Goal: Transaction & Acquisition: Purchase product/service

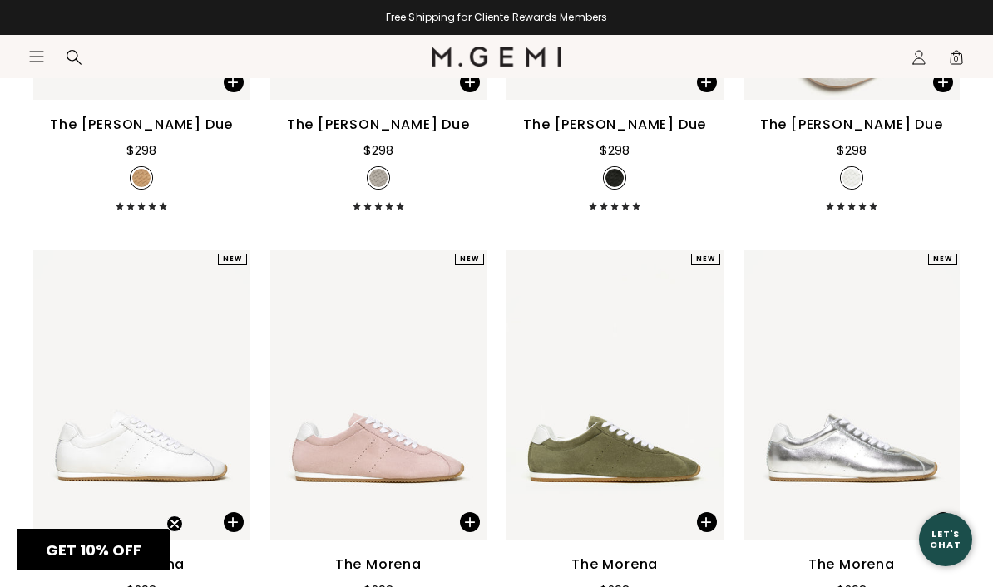
scroll to position [7713, 0]
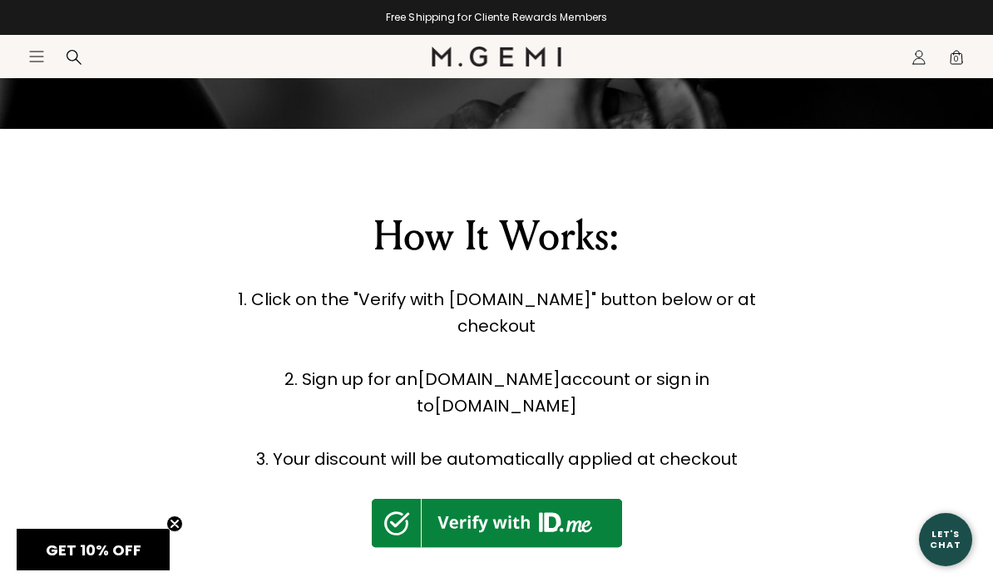
scroll to position [391, 0]
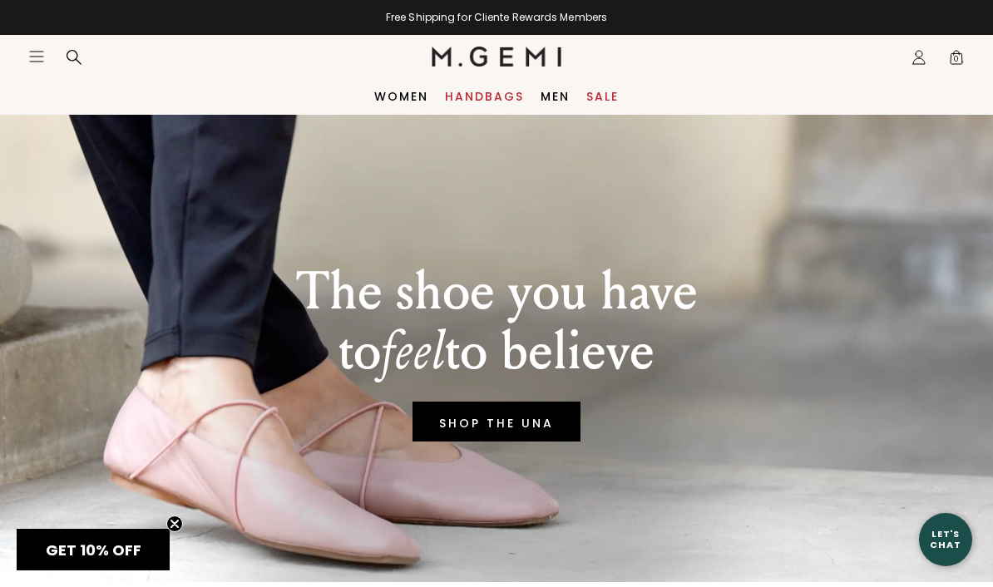
click at [481, 94] on link "Handbags" at bounding box center [484, 96] width 79 height 13
click at [477, 96] on link "Handbags" at bounding box center [484, 96] width 79 height 13
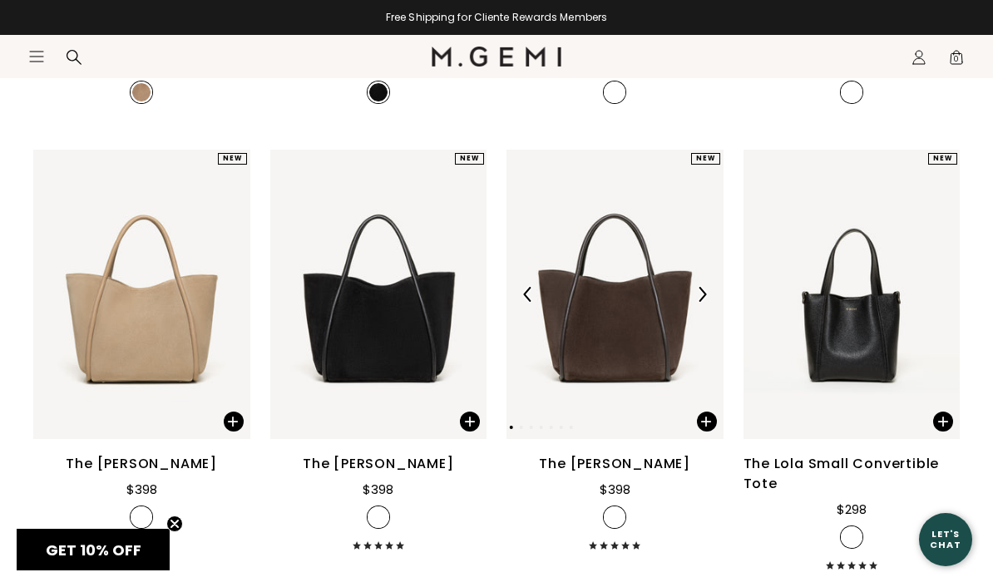
scroll to position [1043, 0]
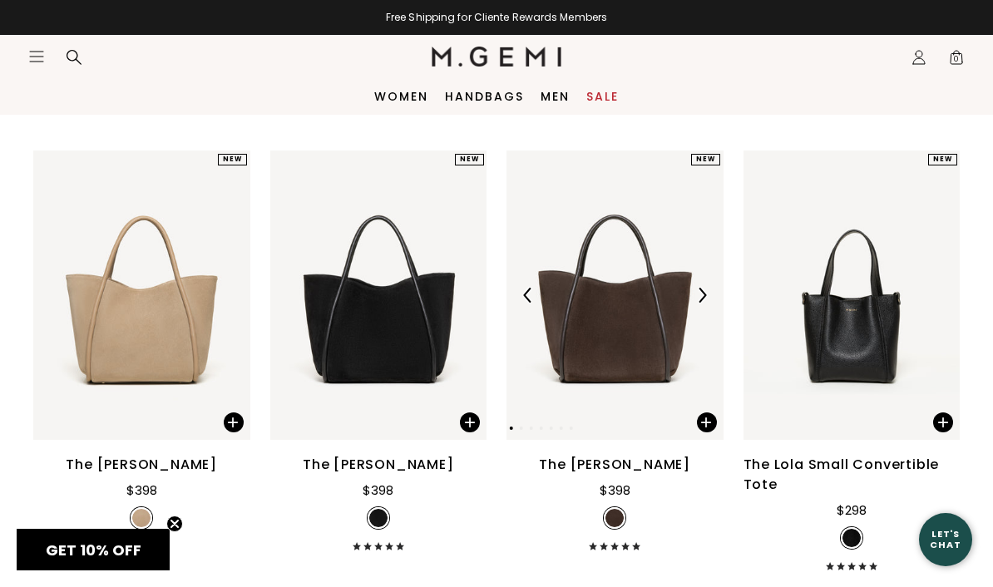
click at [637, 329] on img at bounding box center [615, 295] width 217 height 289
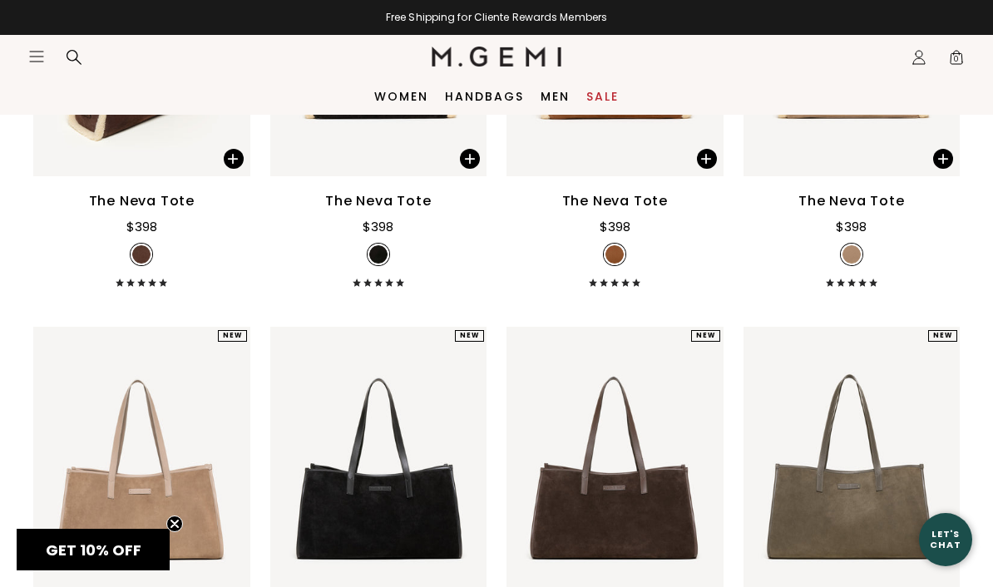
scroll to position [0, 0]
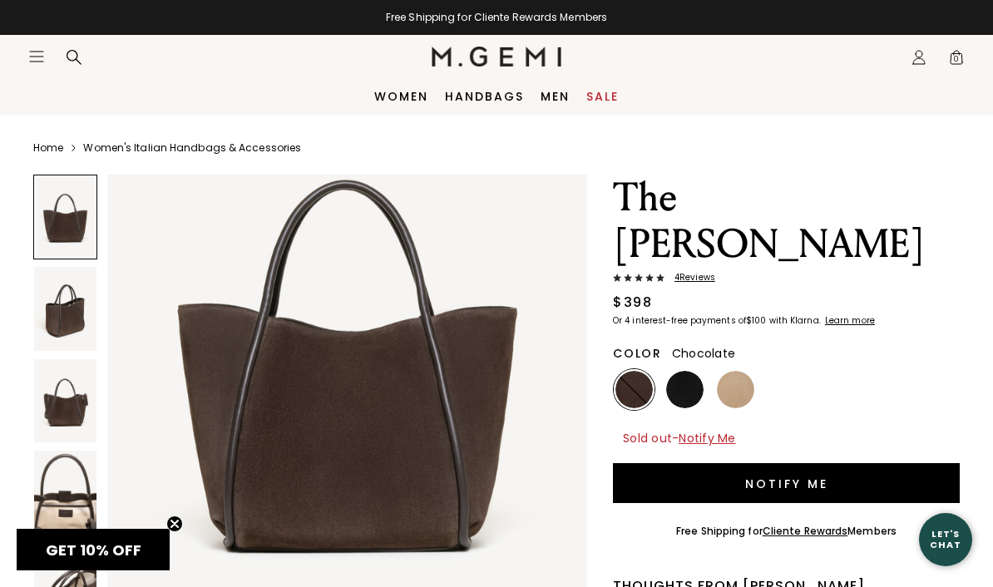
scroll to position [139, 0]
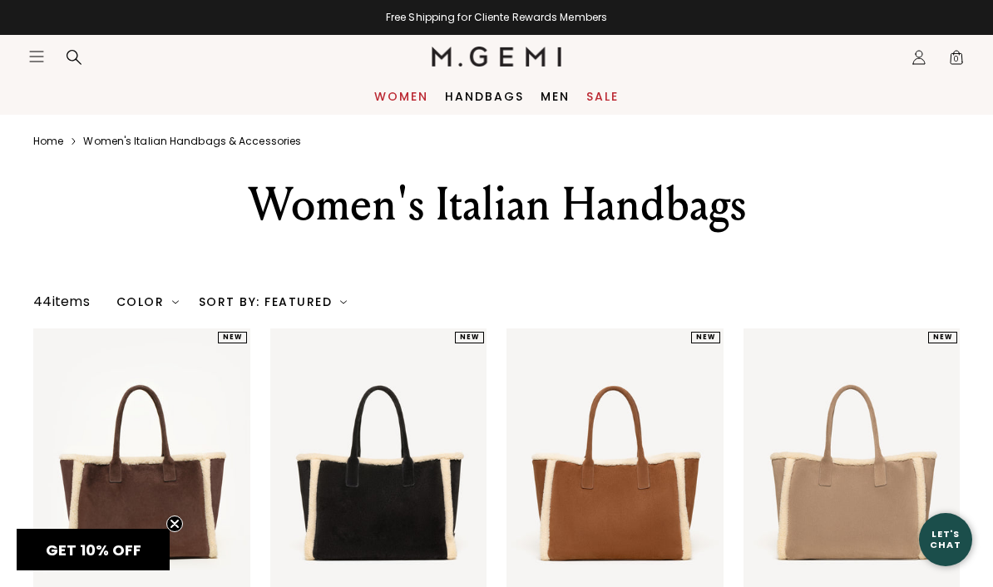
click at [393, 91] on link "Women" at bounding box center [401, 96] width 54 height 13
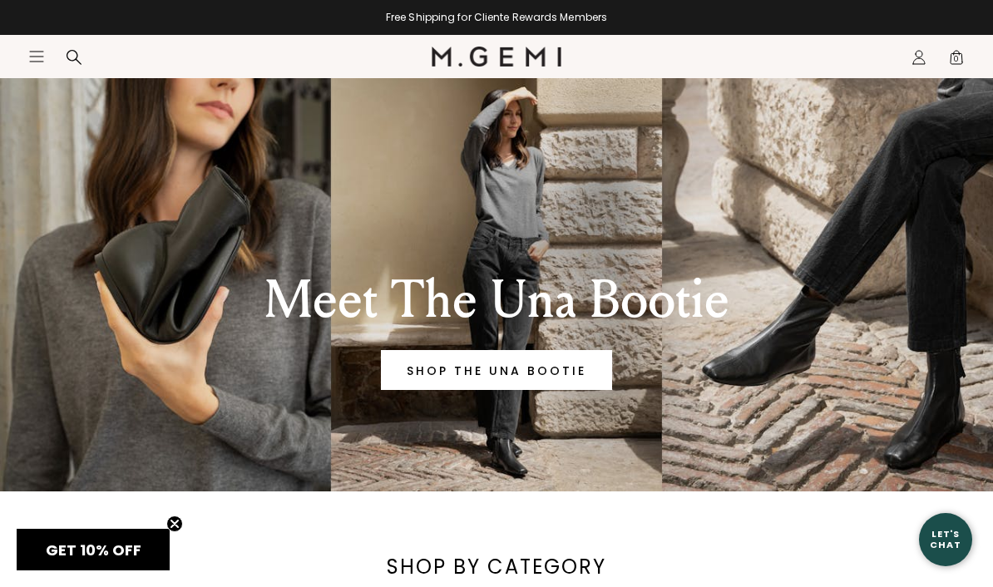
scroll to position [48, 0]
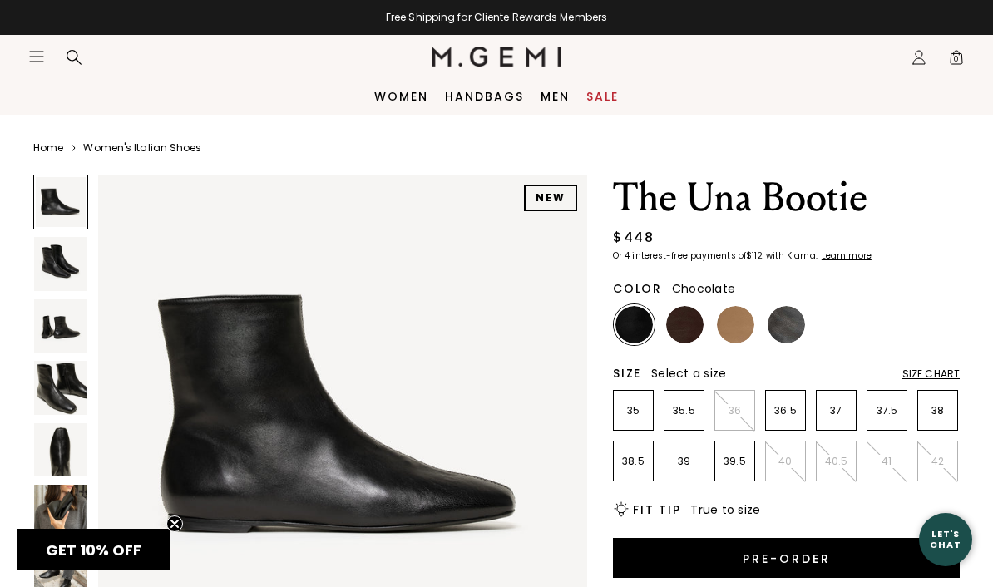
click at [683, 324] on img at bounding box center [684, 324] width 37 height 37
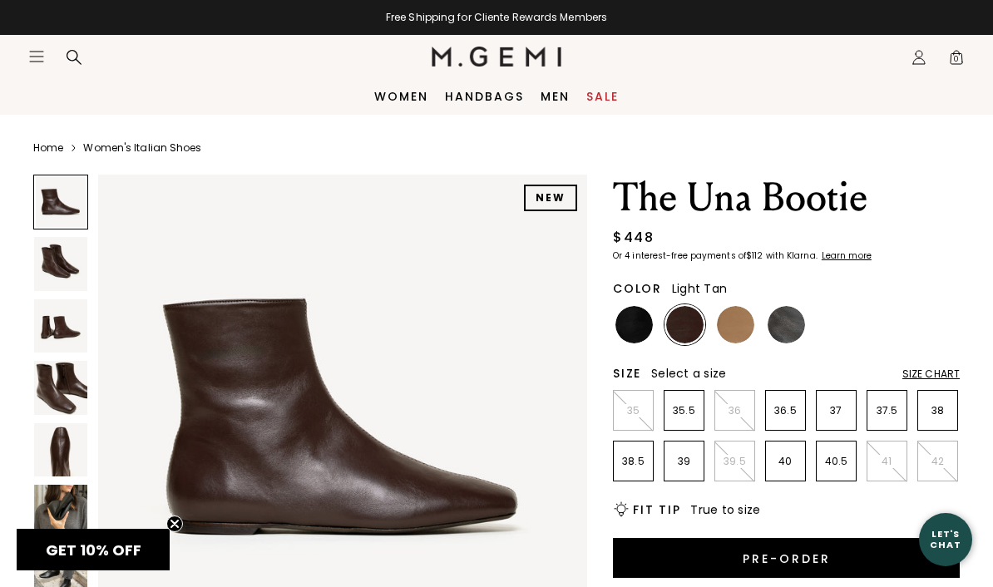
click at [734, 326] on img at bounding box center [735, 324] width 37 height 37
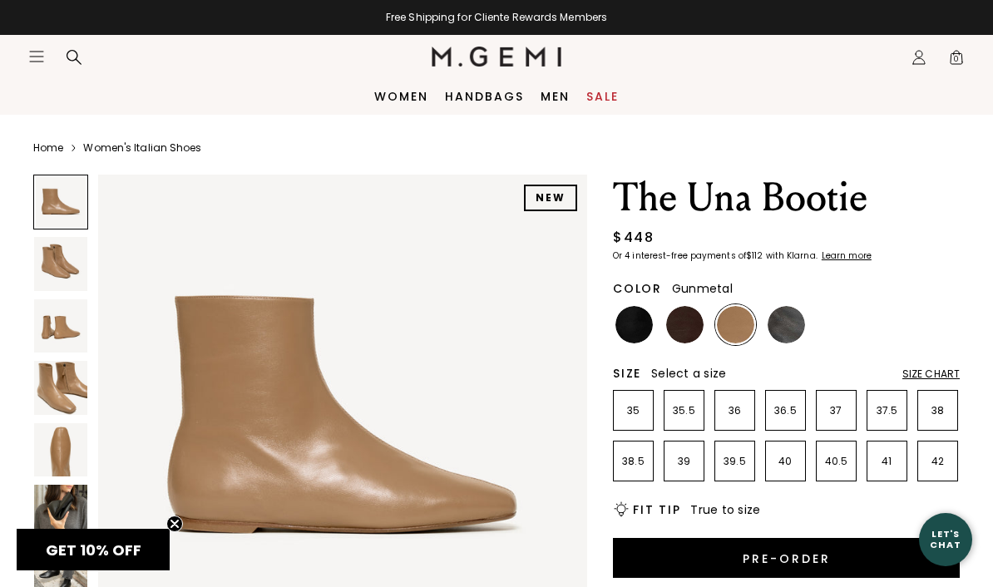
click at [788, 329] on img at bounding box center [786, 324] width 37 height 37
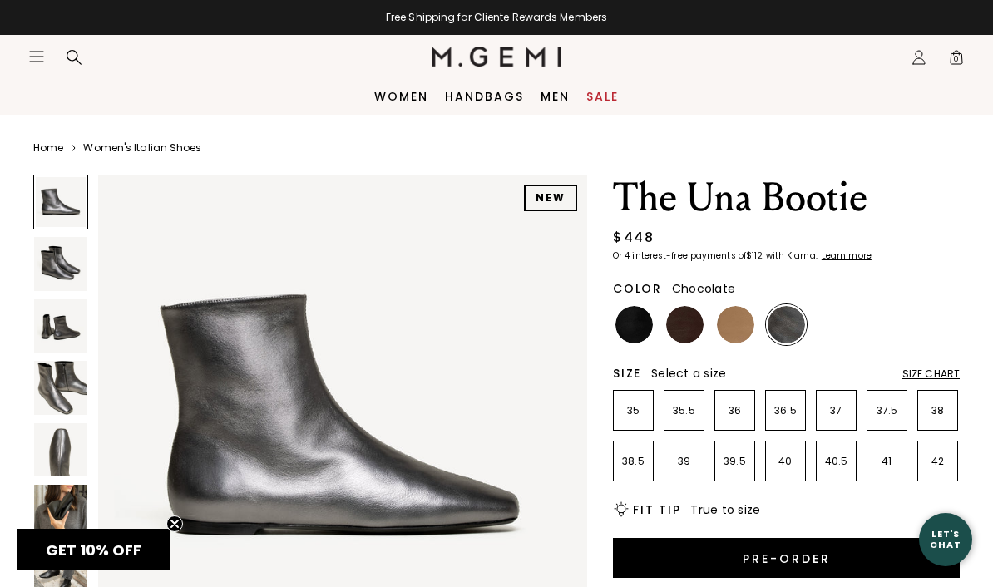
click at [685, 332] on img at bounding box center [684, 324] width 37 height 37
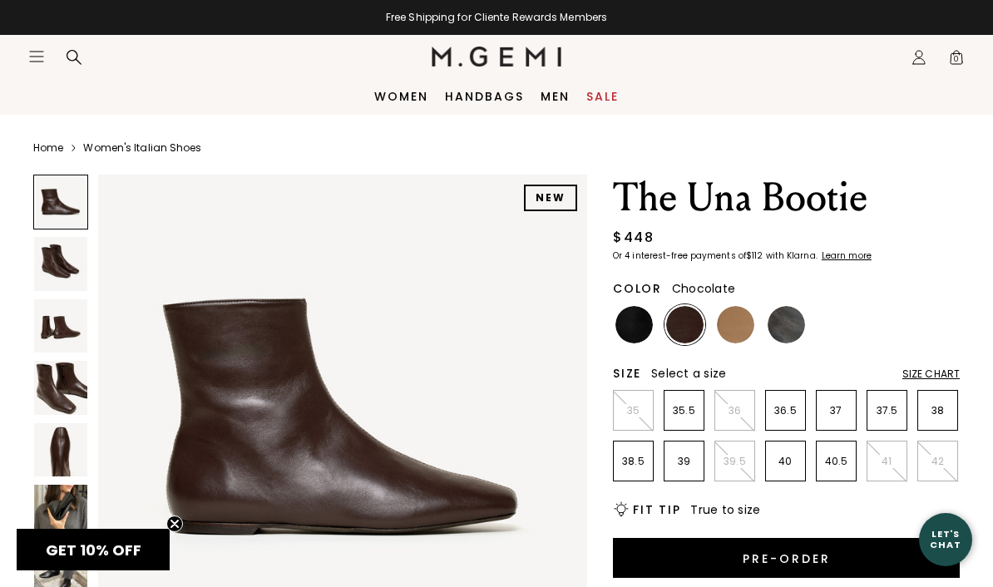
click at [62, 264] on img at bounding box center [60, 263] width 53 height 53
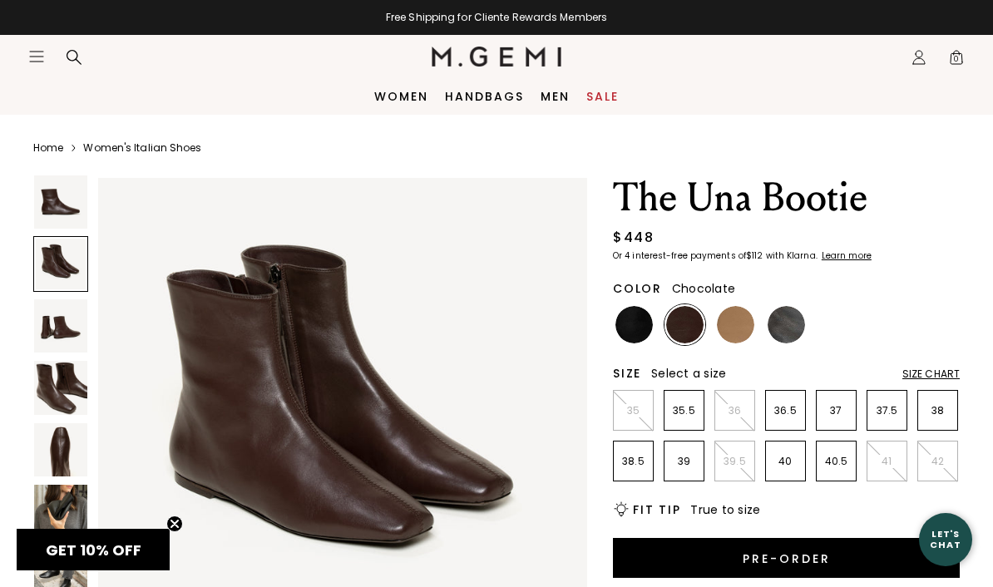
scroll to position [506, 0]
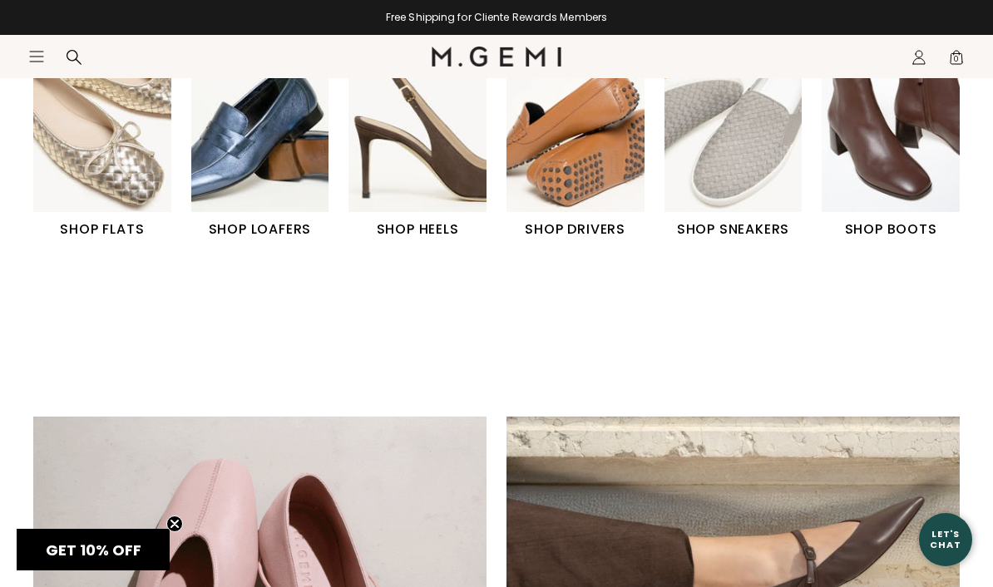
scroll to position [620, 0]
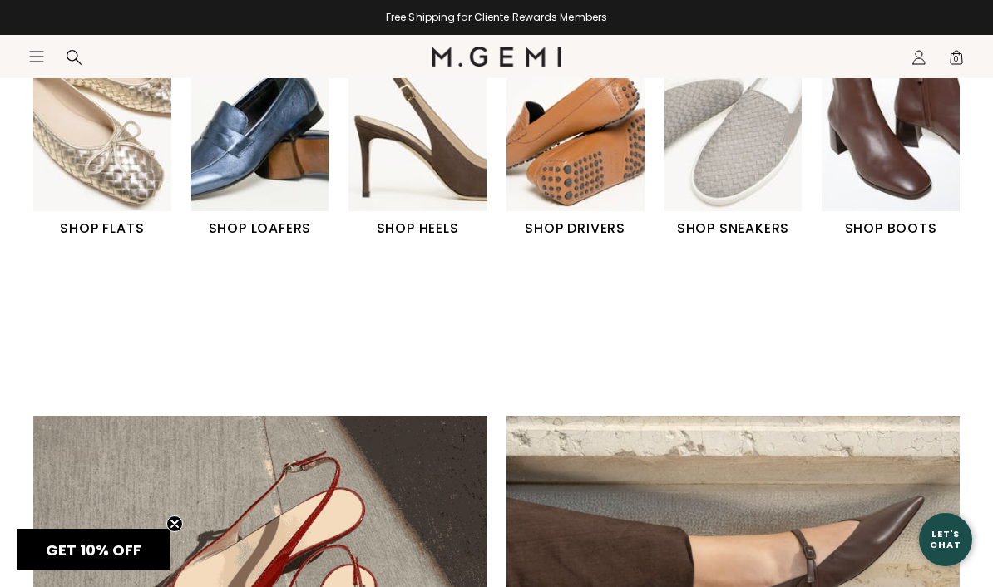
click at [569, 157] on img "4 / 6" at bounding box center [576, 125] width 138 height 172
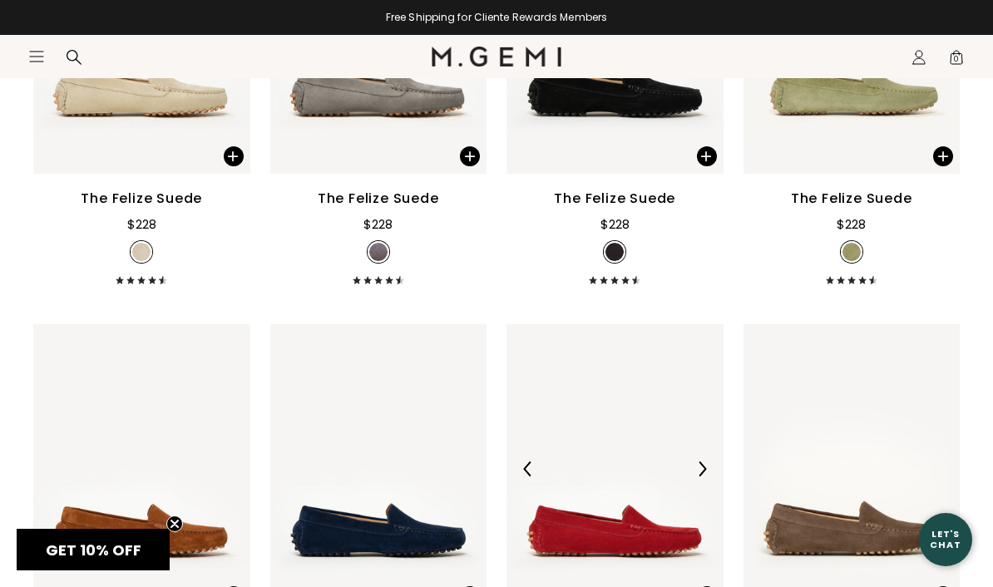
scroll to position [1021, 0]
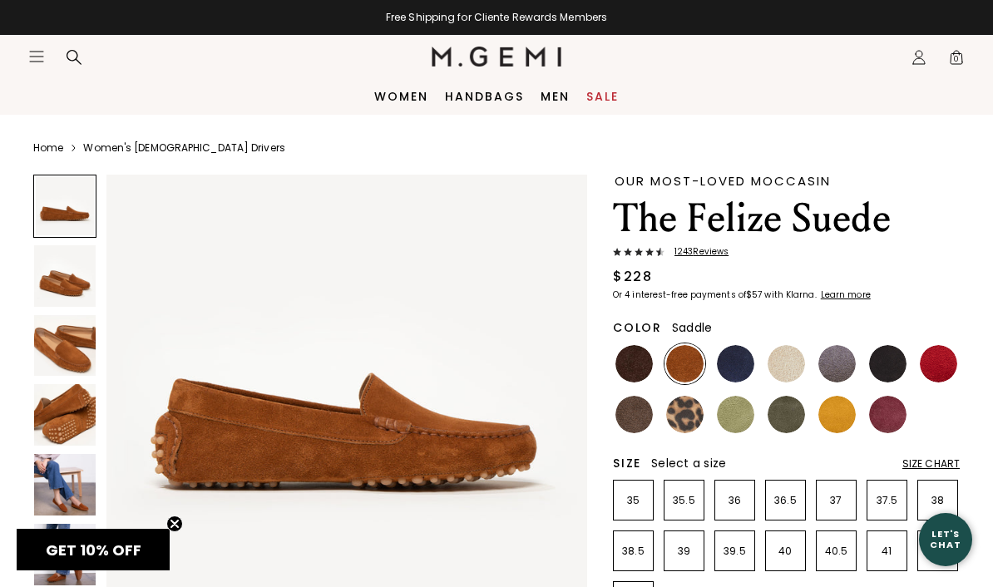
scroll to position [40, 0]
click at [887, 418] on img at bounding box center [887, 414] width 37 height 37
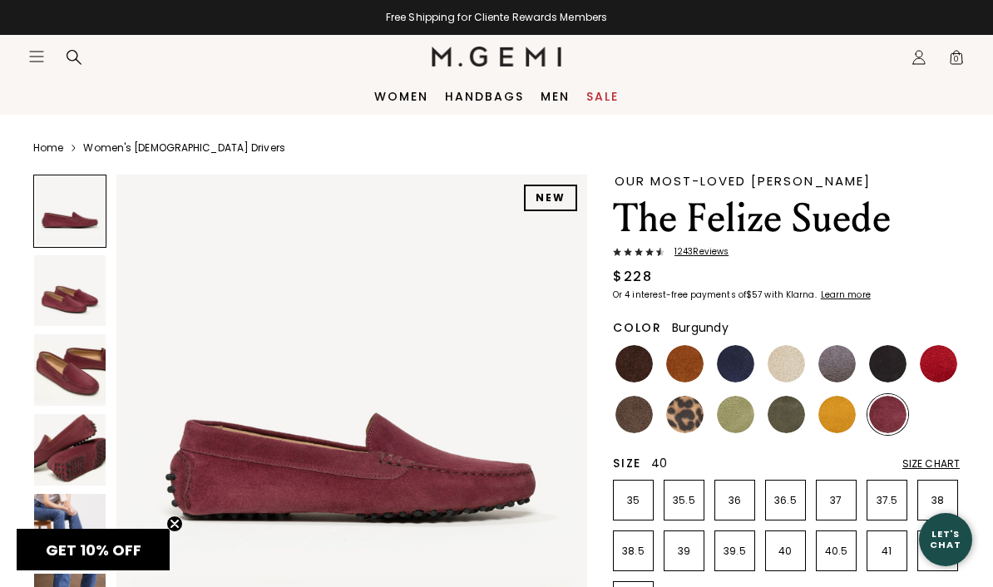
click at [780, 551] on p "40" at bounding box center [785, 551] width 39 height 13
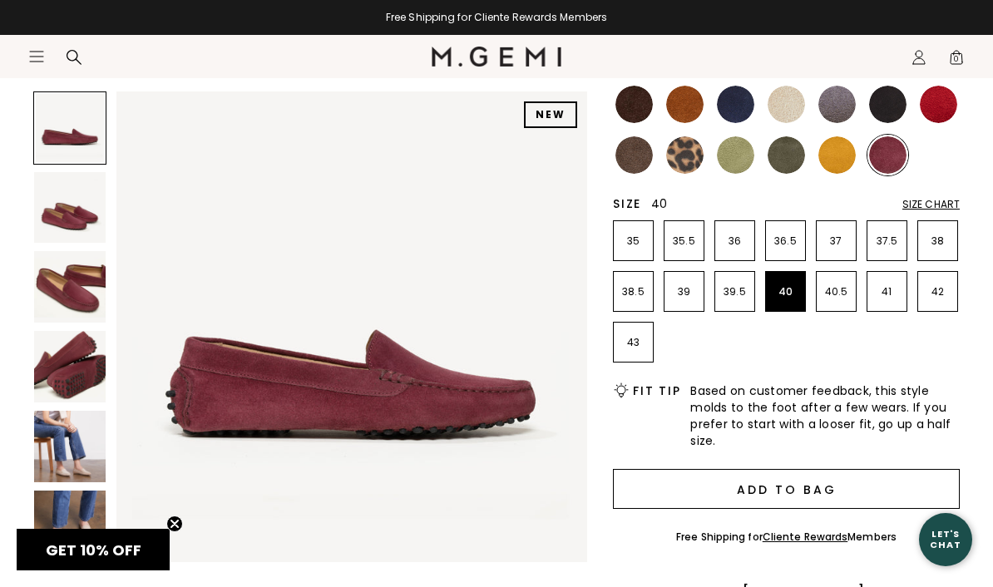
scroll to position [287, 0]
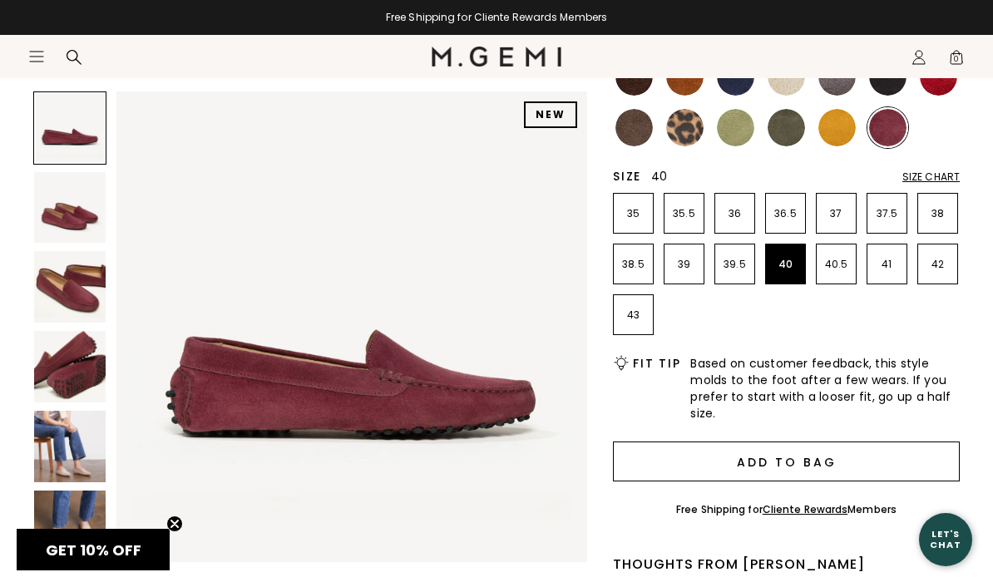
click at [774, 455] on button "Add to Bag" at bounding box center [786, 462] width 347 height 40
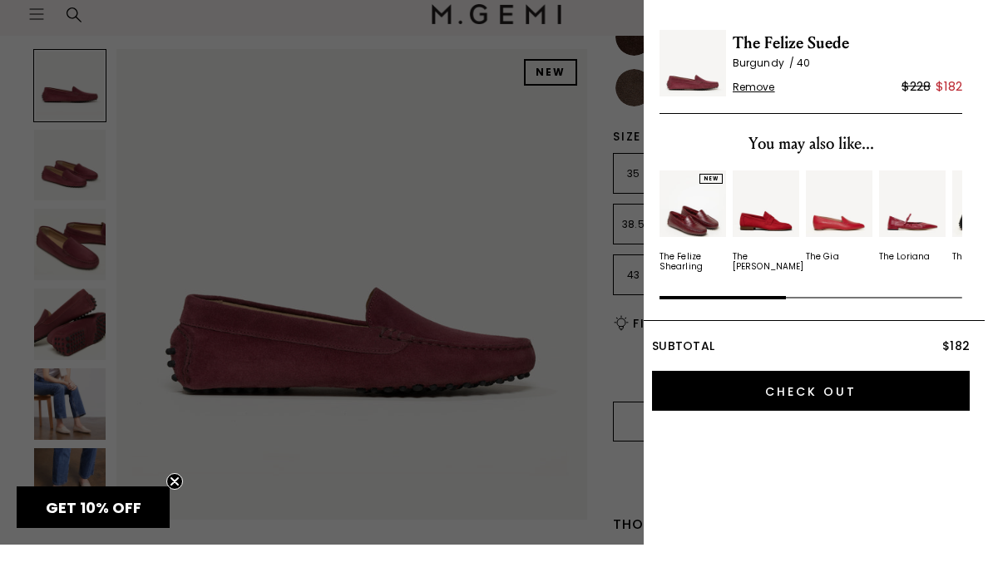
scroll to position [0, 0]
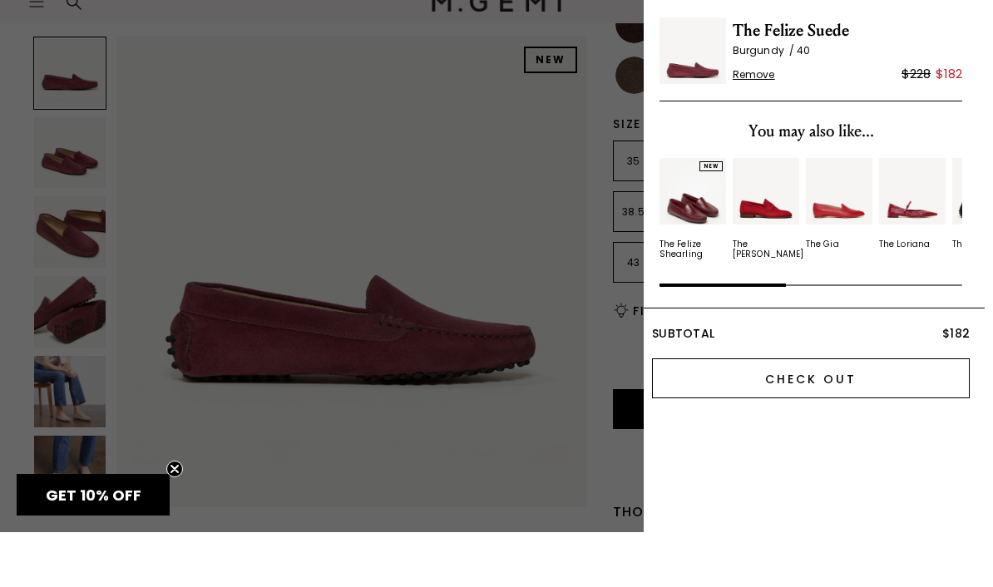
click at [787, 413] on input "Check Out" at bounding box center [811, 433] width 318 height 40
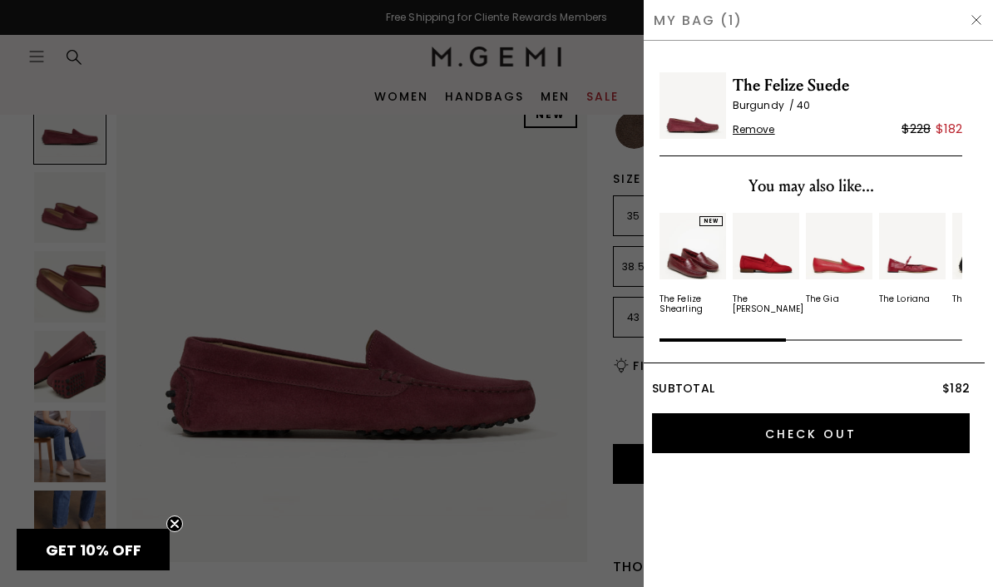
drag, startPoint x: 939, startPoint y: 370, endPoint x: 976, endPoint y: 20, distance: 352.2
click at [976, 20] on img at bounding box center [976, 19] width 13 height 13
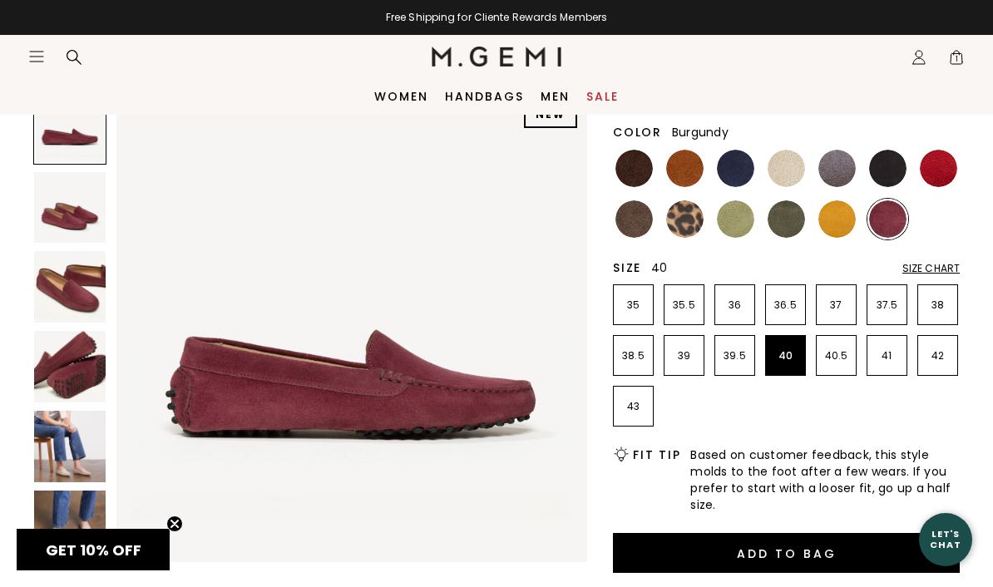
scroll to position [196, 0]
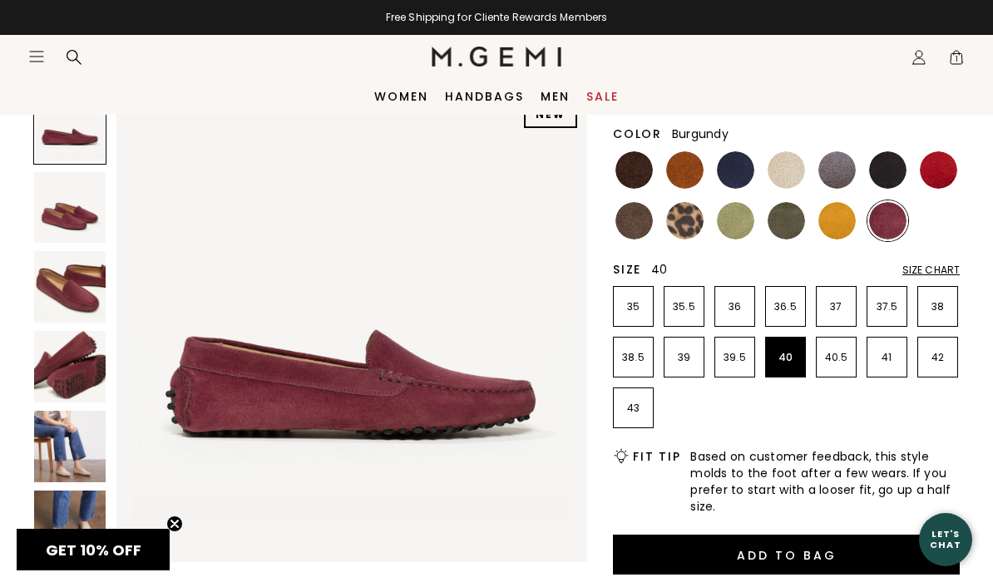
click at [63, 206] on img at bounding box center [70, 208] width 72 height 72
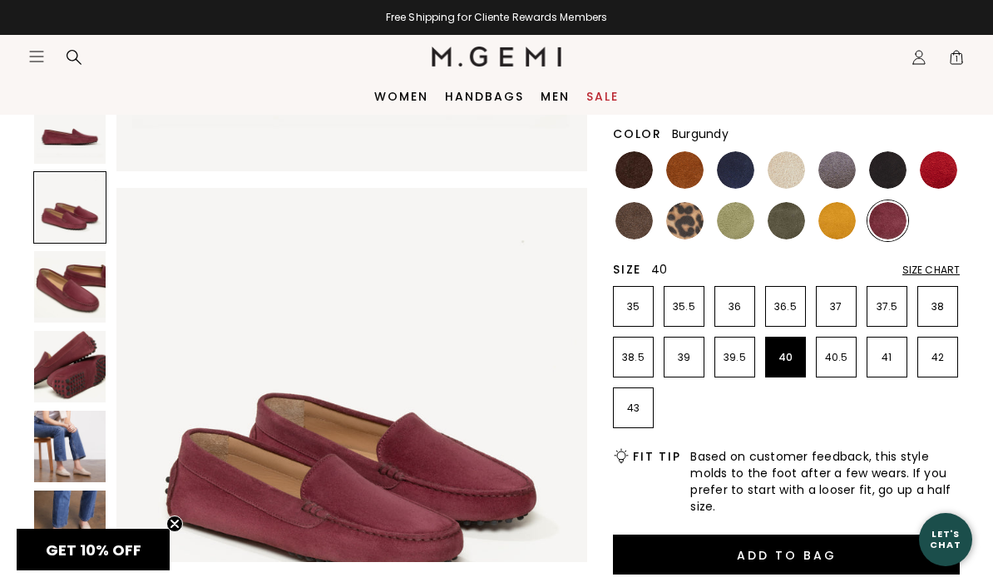
scroll to position [487, 0]
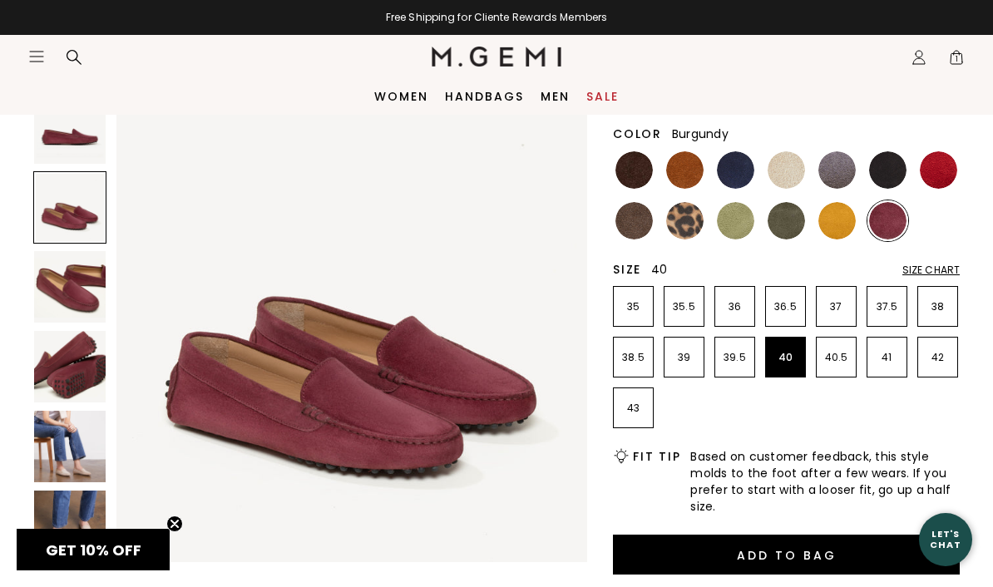
click at [77, 287] on img at bounding box center [70, 287] width 72 height 72
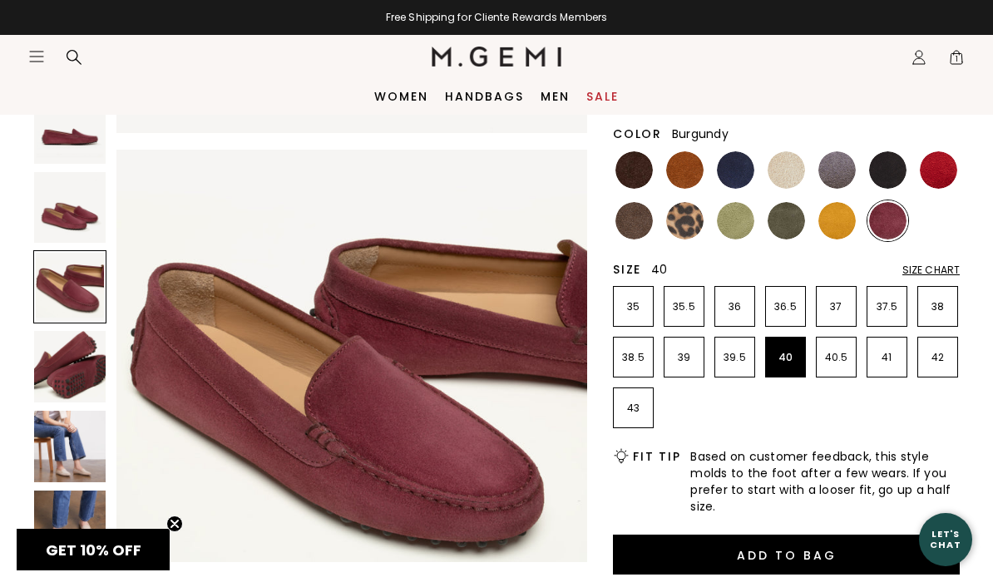
scroll to position [976, 0]
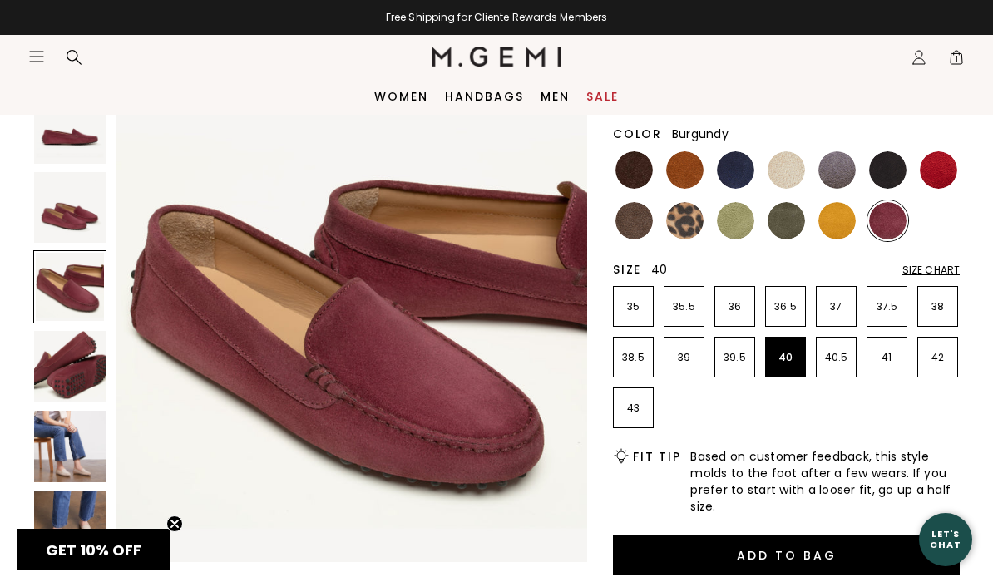
click at [76, 354] on img at bounding box center [70, 367] width 72 height 72
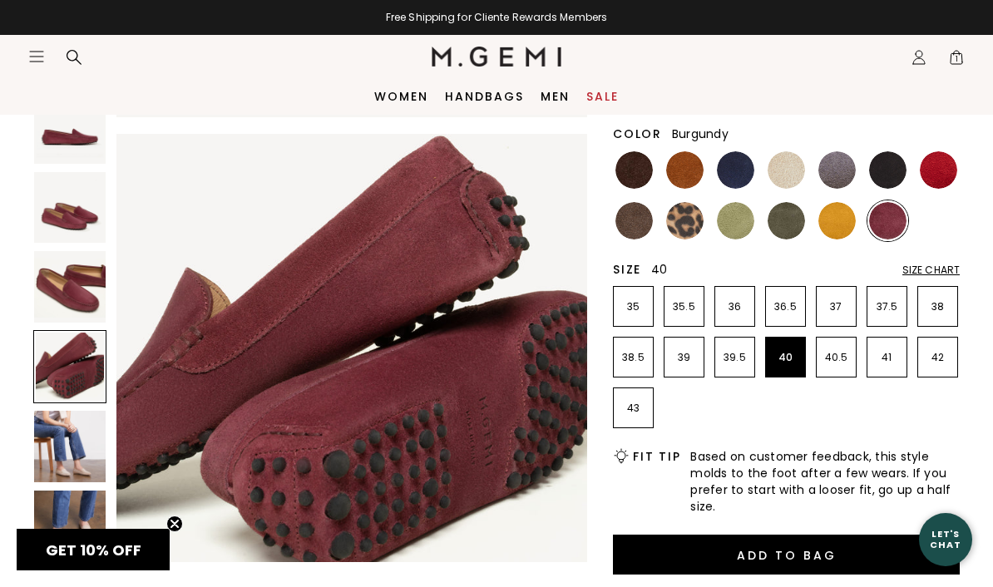
scroll to position [1463, 0]
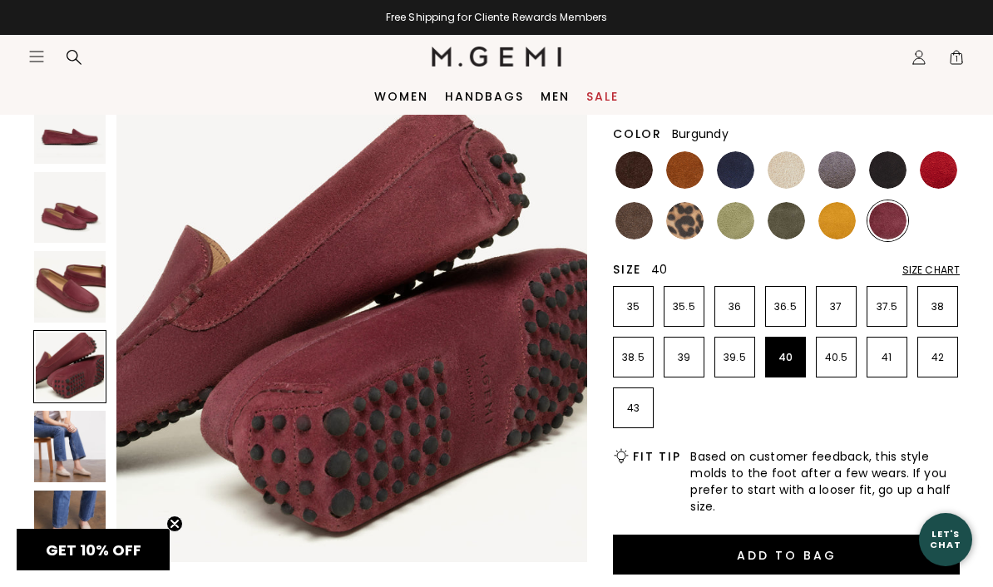
click at [70, 456] on img at bounding box center [70, 447] width 72 height 72
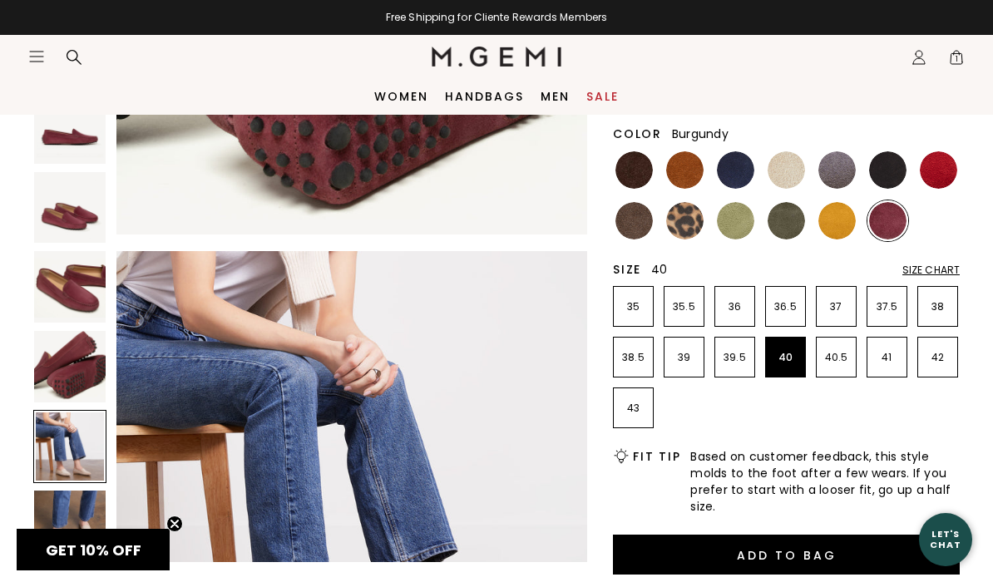
scroll to position [1950, 0]
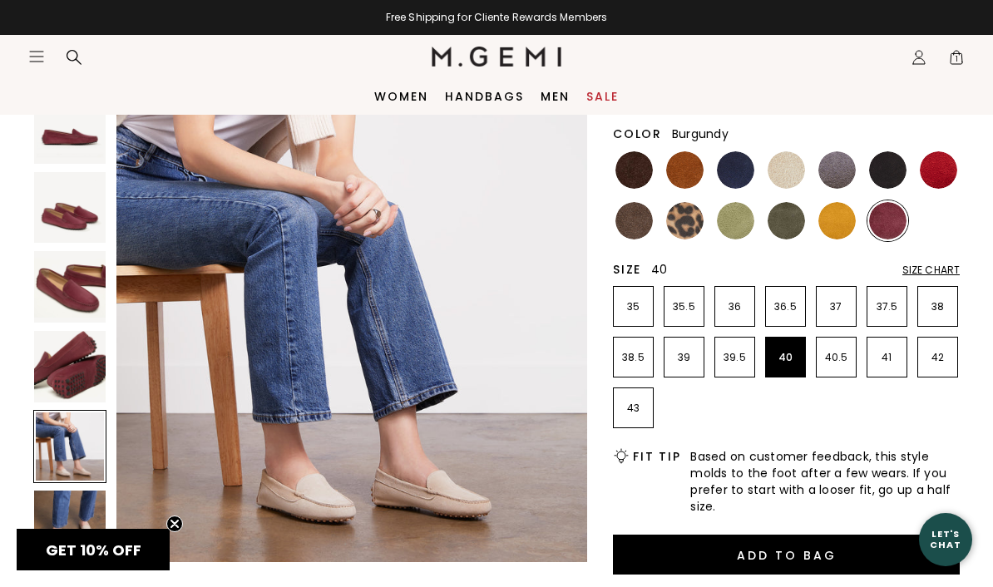
click at [70, 513] on img at bounding box center [70, 527] width 72 height 72
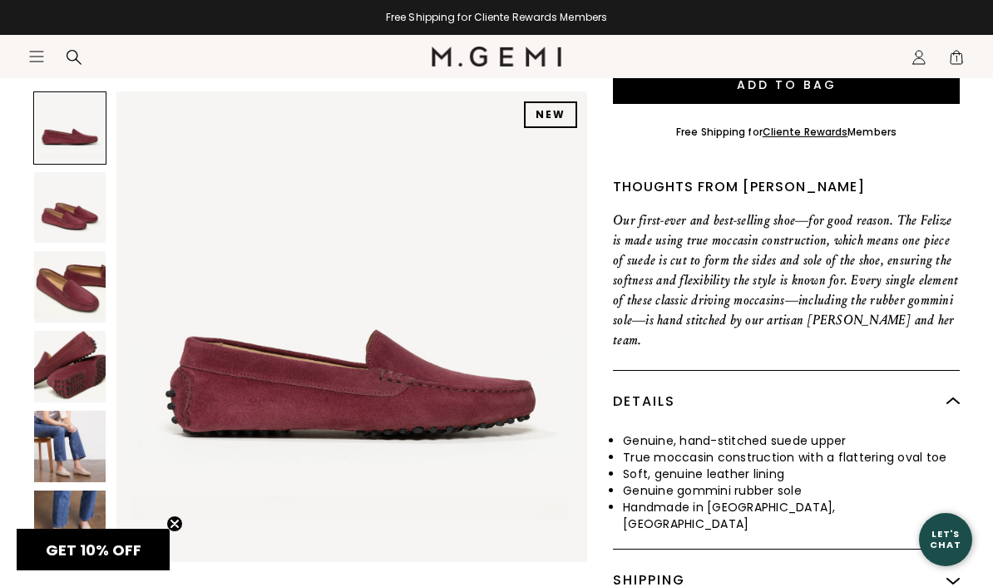
scroll to position [0, 0]
click at [81, 227] on img at bounding box center [70, 208] width 72 height 72
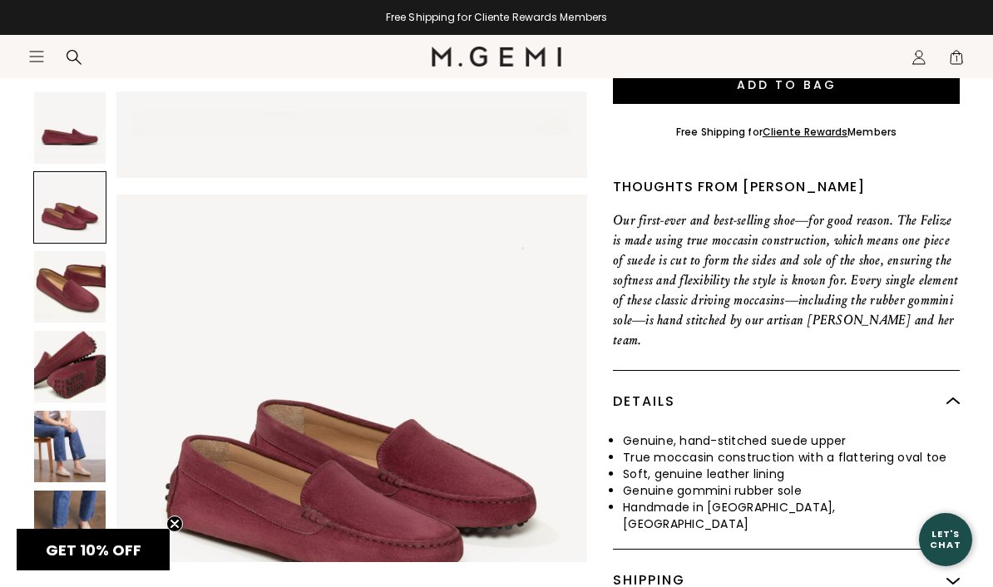
scroll to position [487, 0]
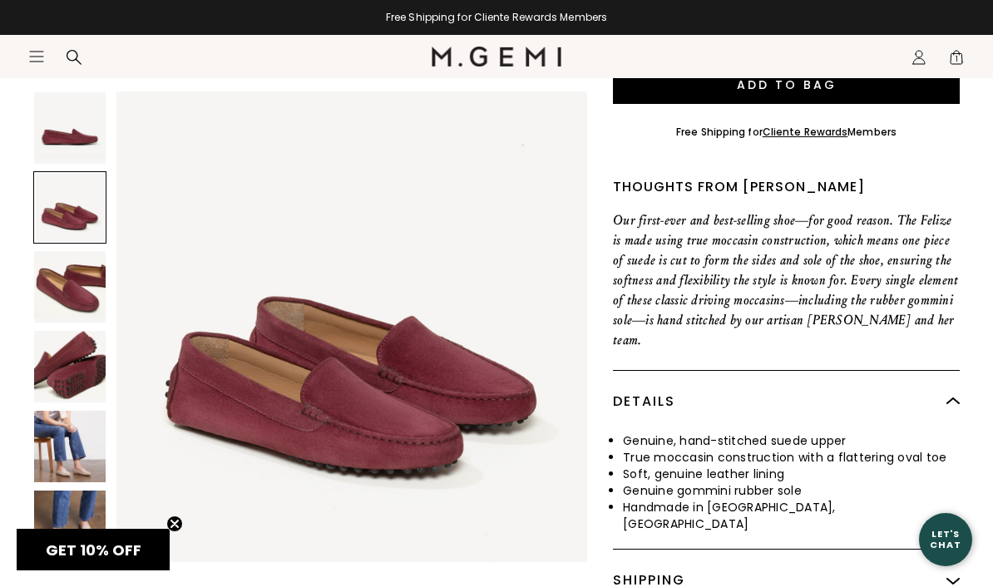
click at [88, 299] on img at bounding box center [70, 287] width 72 height 72
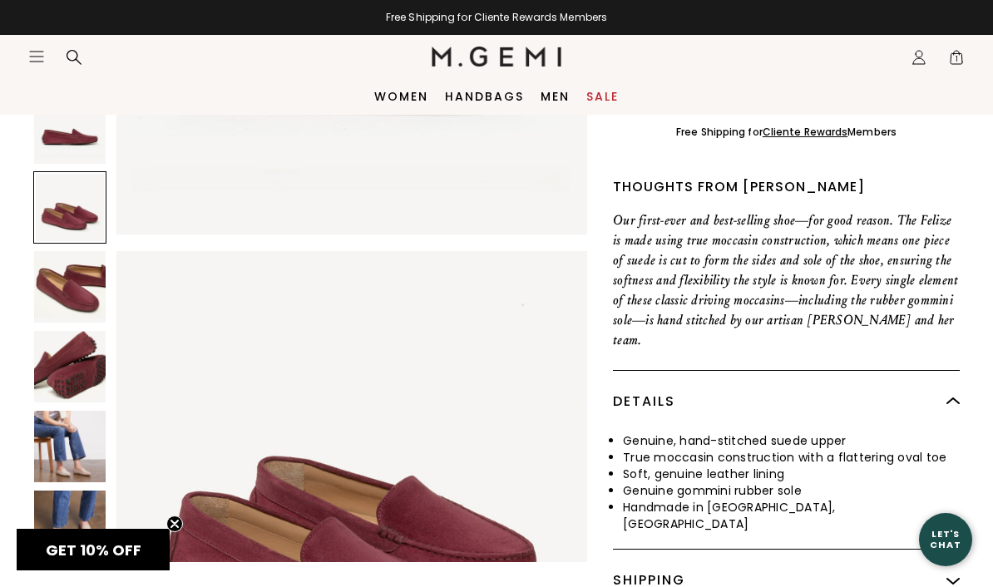
scroll to position [317, 0]
